Goal: Obtain resource: Download file/media

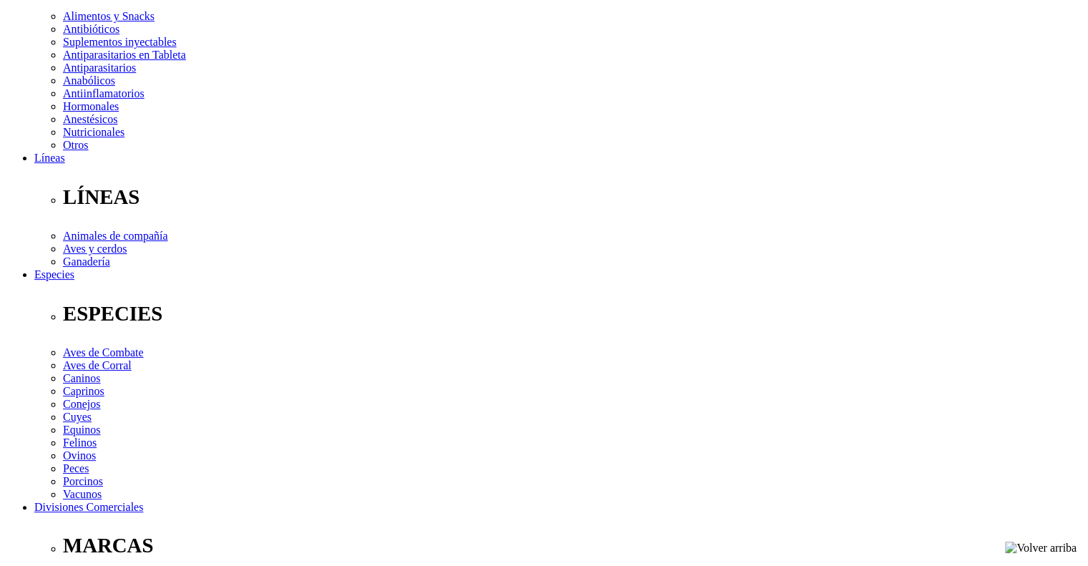
scroll to position [72, 0]
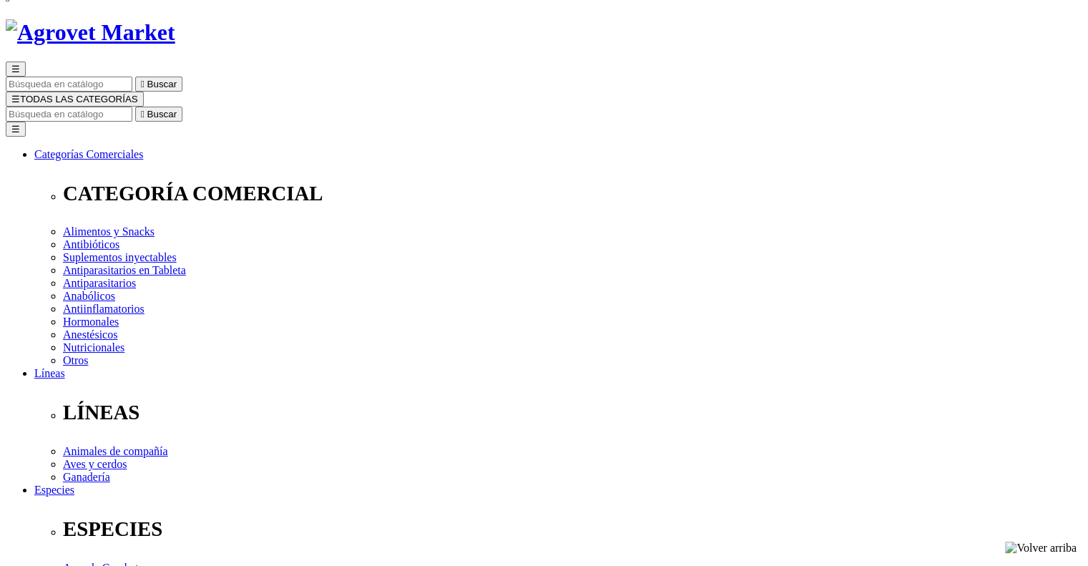
drag, startPoint x: 557, startPoint y: 157, endPoint x: 728, endPoint y: 155, distance: 171.0
copy p "Polvo para Suspensión Oral"
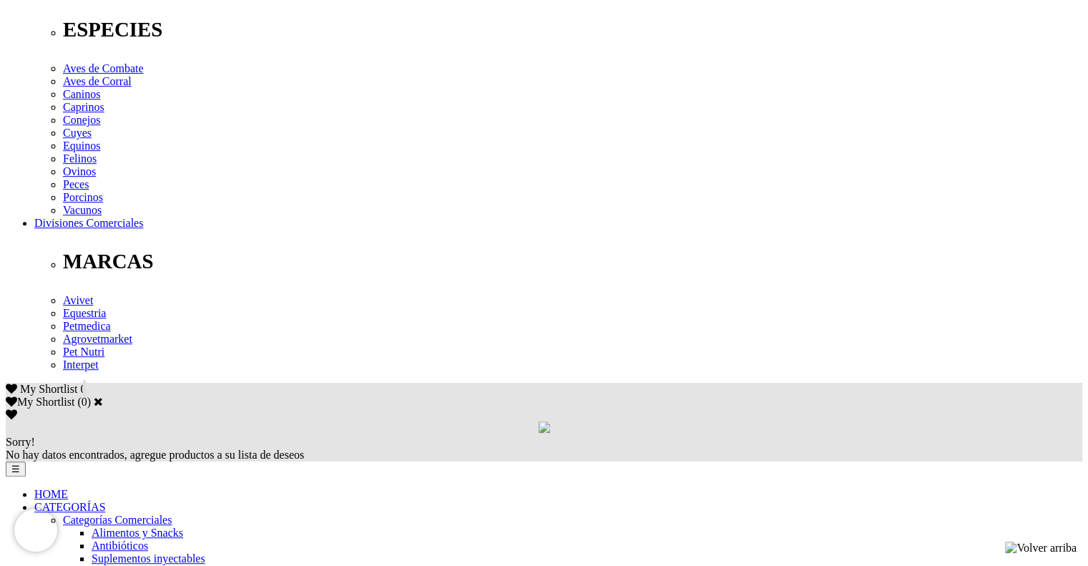
scroll to position [572, 0]
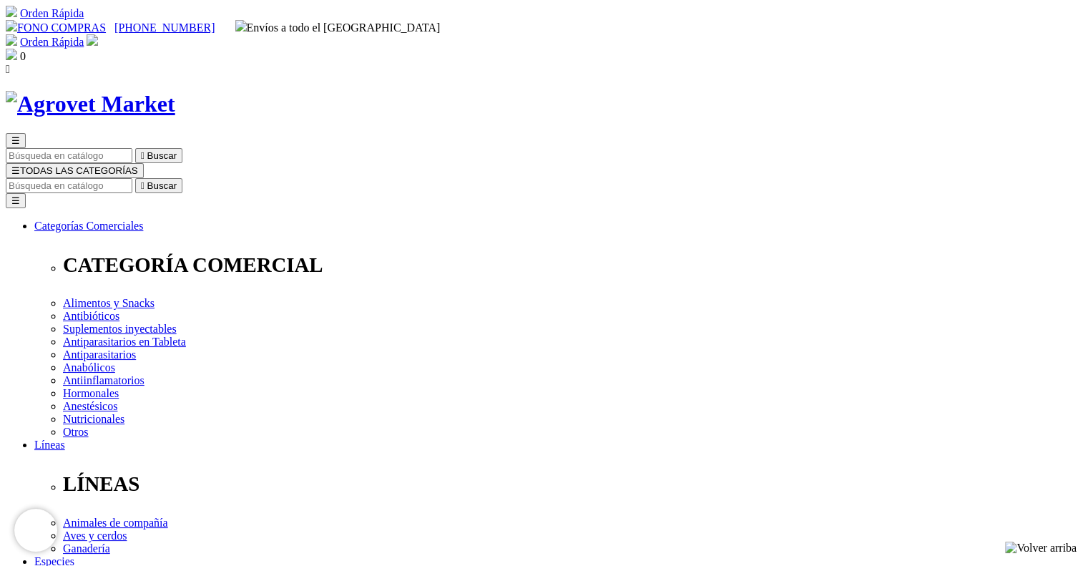
copy p "Polvo para Suspensión Oral"
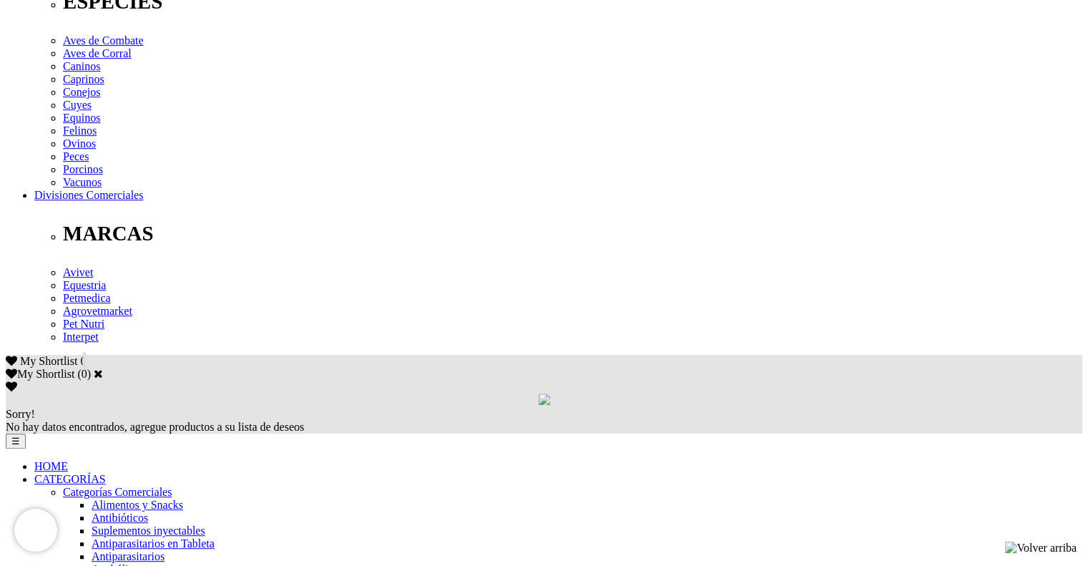
scroll to position [644, 0]
